Goal: Find specific page/section: Find specific page/section

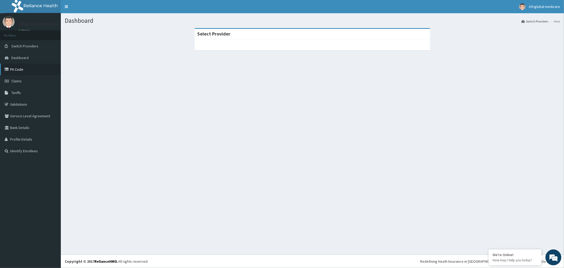
click at [15, 65] on link "PA Code" at bounding box center [30, 69] width 61 height 12
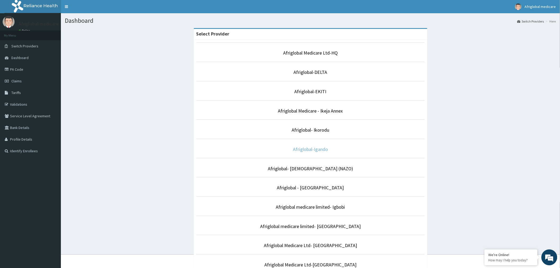
click at [313, 151] on link "Afriglobal-Igando" at bounding box center [310, 149] width 35 height 6
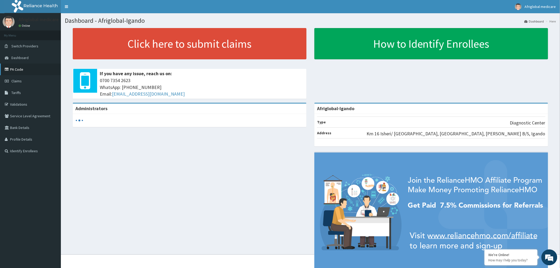
click at [19, 66] on link "PA Code" at bounding box center [30, 69] width 61 height 12
